Goal: Task Accomplishment & Management: Use online tool/utility

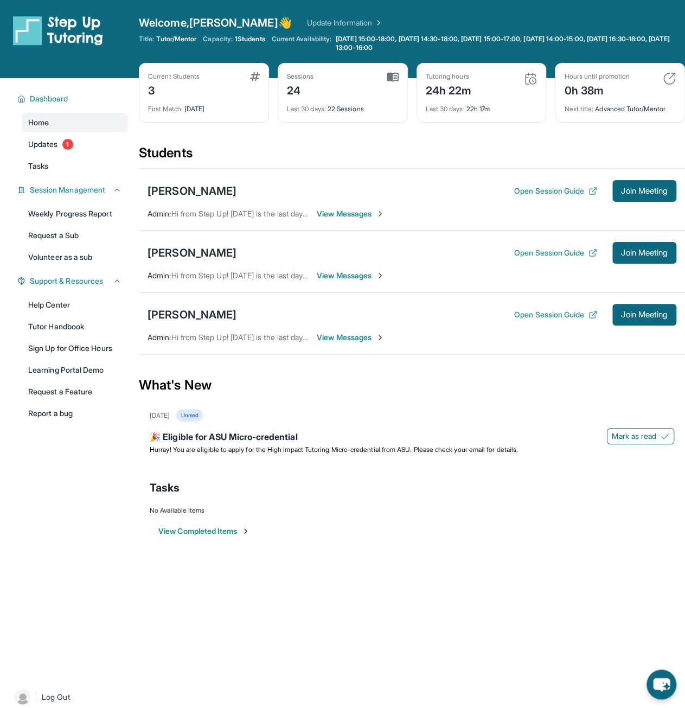
drag, startPoint x: 634, startPoint y: 248, endPoint x: 976, endPoint y: 312, distance: 347.6
click at [685, 312] on html "Open sidebar Welcome, Elizabeth 👋 Update Information Title: Tutor/Mentor Capaci…" at bounding box center [342, 354] width 685 height 708
click at [649, 250] on span "Join Meeting" at bounding box center [644, 252] width 47 height 7
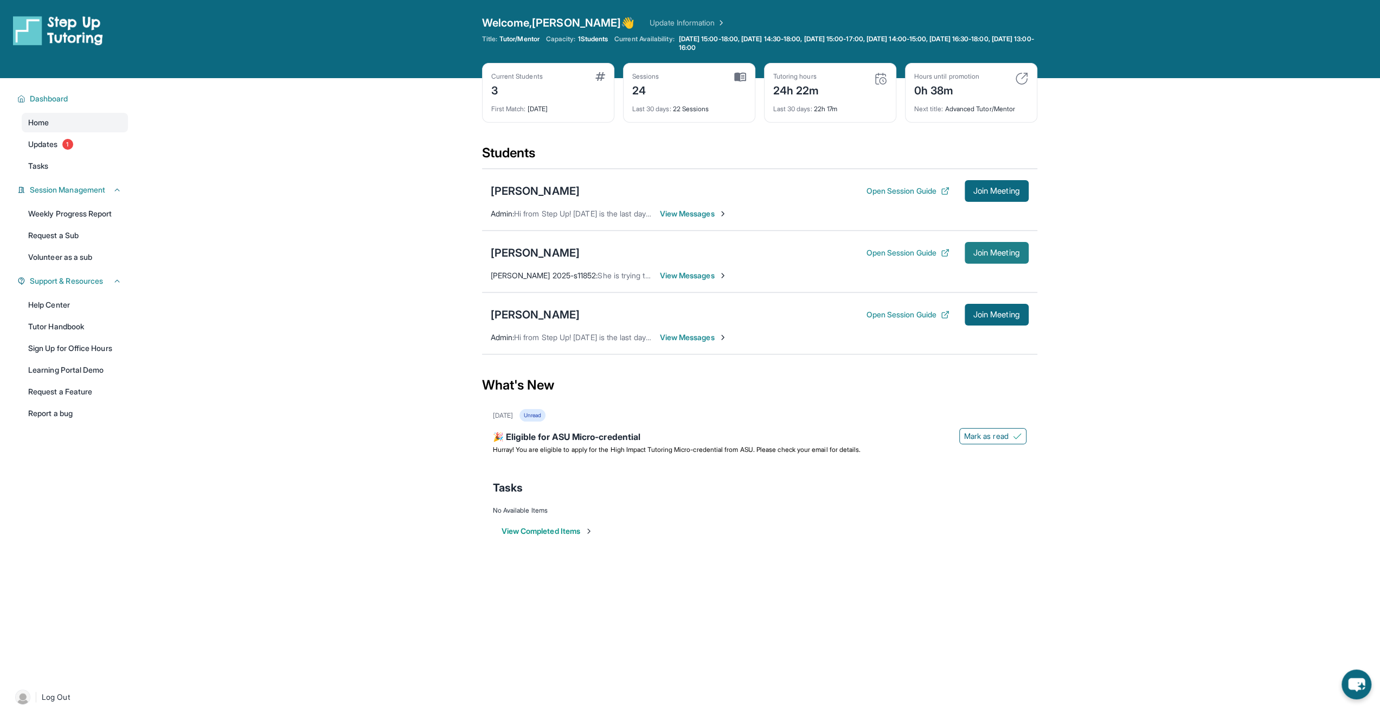
click at [997, 250] on span "Join Meeting" at bounding box center [996, 252] width 47 height 7
click at [977, 254] on span "Join Meeting" at bounding box center [996, 252] width 47 height 7
click at [67, 141] on span "1" at bounding box center [67, 144] width 11 height 11
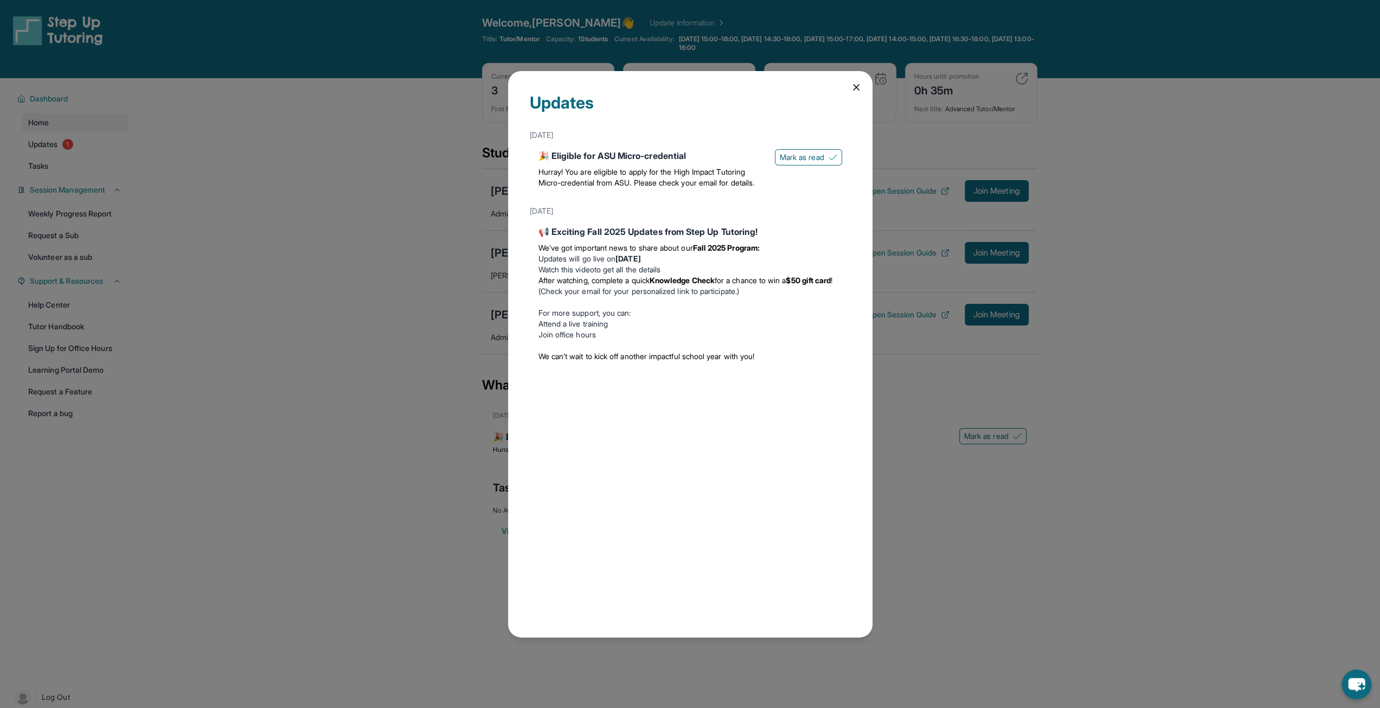
click at [849, 82] on div "Updates [DATE] 🎉 Eligible for ASU Micro-credential Hurray! You are eligible to …" at bounding box center [690, 354] width 364 height 566
click at [856, 91] on icon at bounding box center [856, 87] width 11 height 11
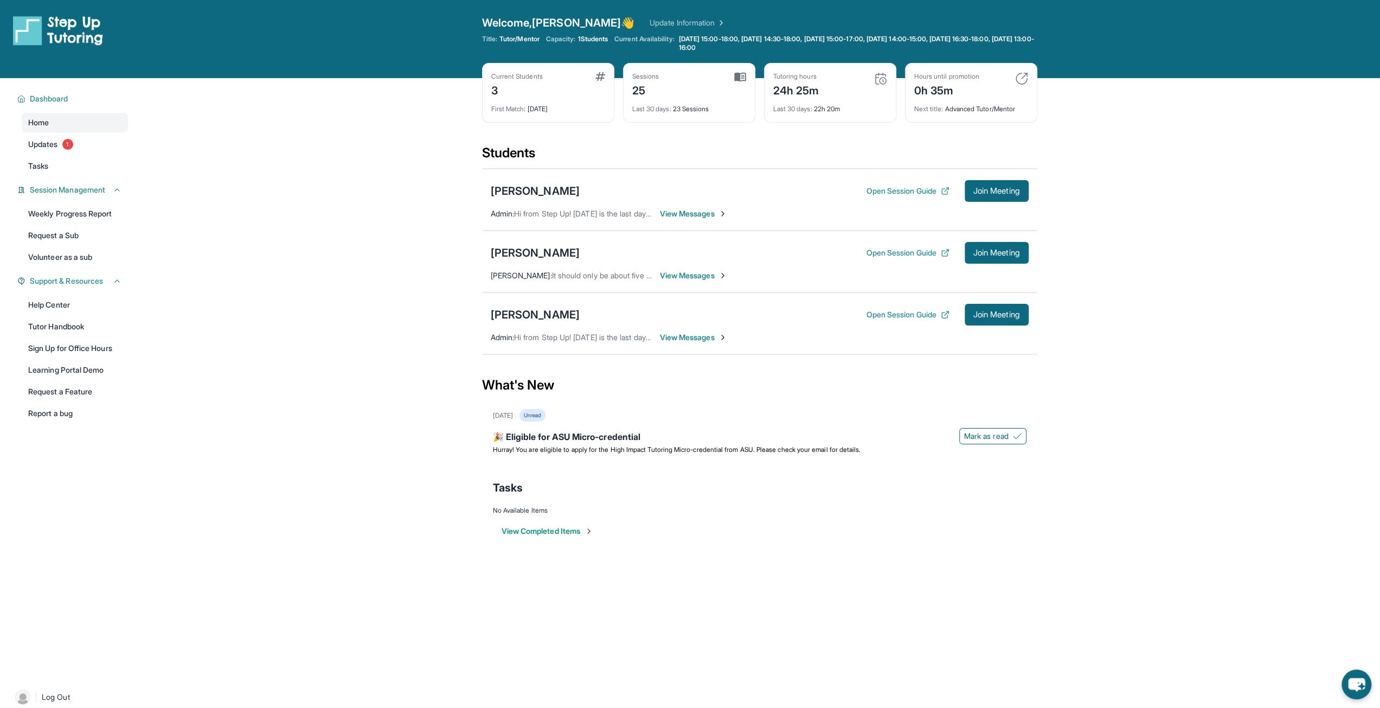
click at [1023, 79] on img at bounding box center [1021, 78] width 13 height 13
click at [676, 275] on span "View Messages" at bounding box center [694, 275] width 68 height 11
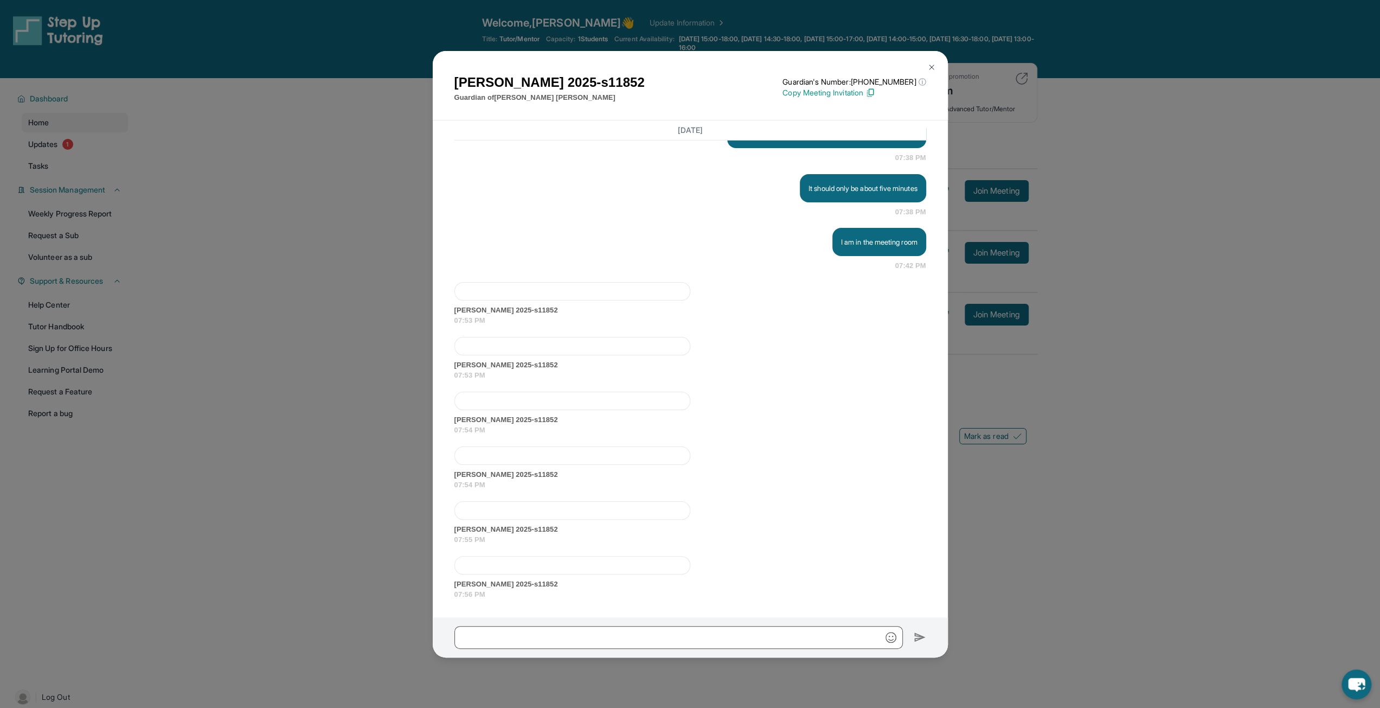
scroll to position [7455, 0]
click at [553, 465] on div at bounding box center [572, 455] width 236 height 18
click at [555, 459] on div at bounding box center [572, 455] width 236 height 18
click at [925, 65] on button at bounding box center [932, 67] width 22 height 22
